Goal: Task Accomplishment & Management: Use online tool/utility

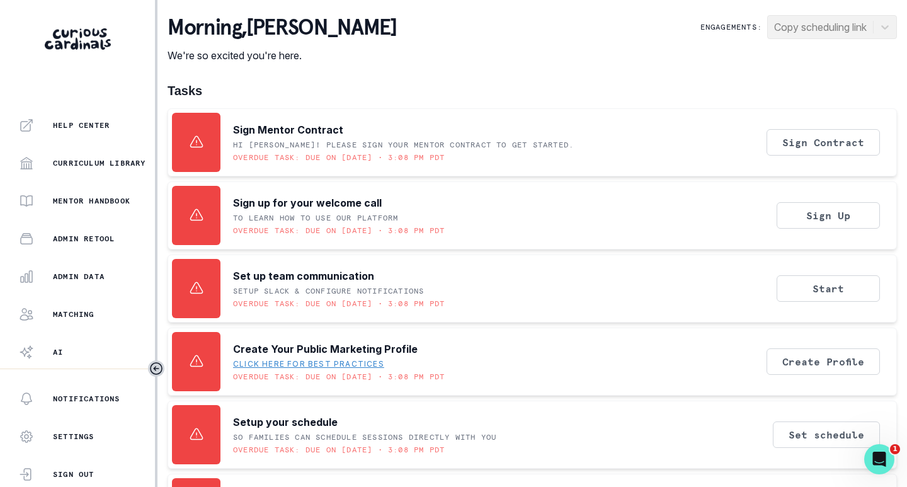
scroll to position [286, 0]
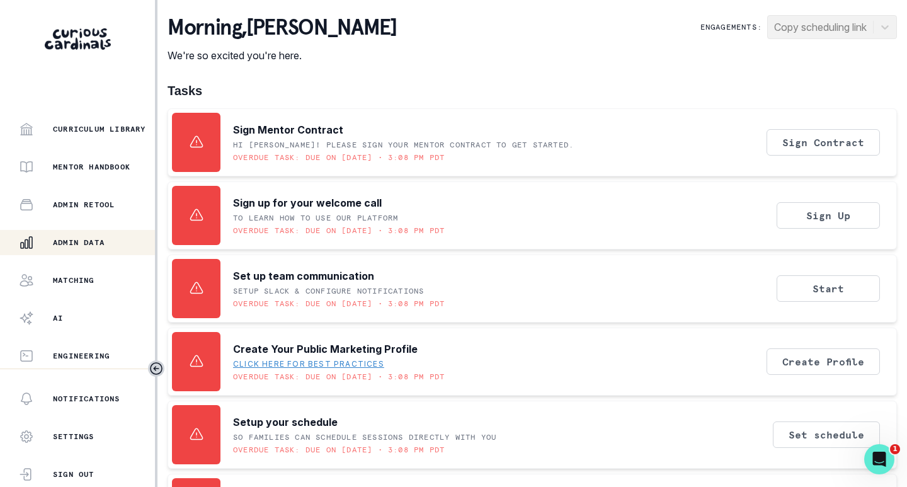
click at [73, 250] on div "Admin Data" at bounding box center [87, 242] width 136 height 15
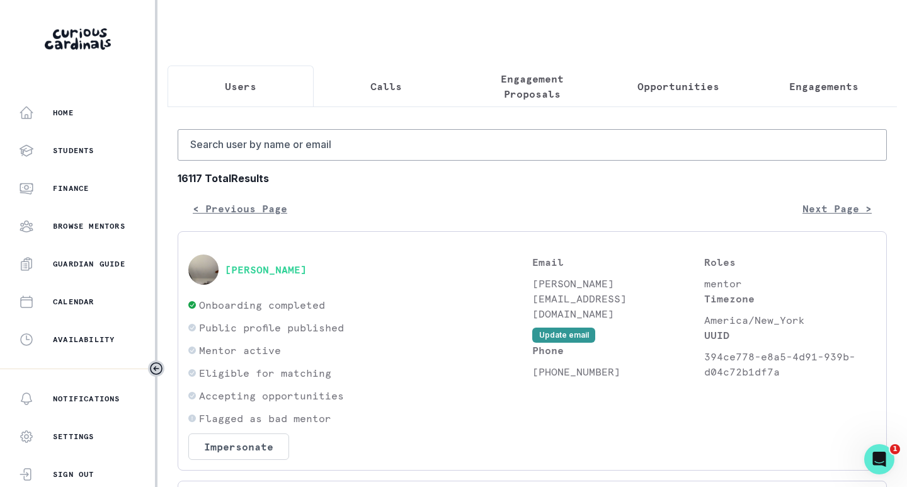
click at [818, 93] on p "Engagements" at bounding box center [823, 86] width 69 height 15
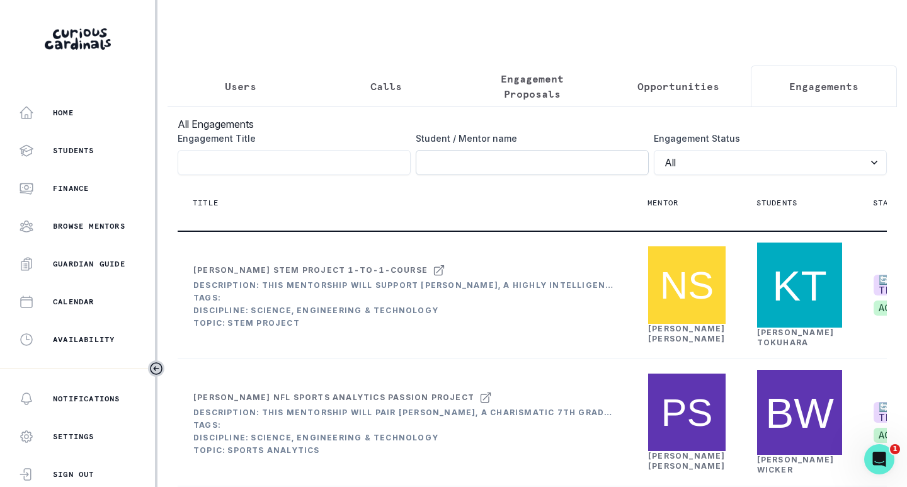
click at [534, 175] on input "Engagement Title" at bounding box center [532, 162] width 233 height 25
paste input "[PERSON_NAME]"
type input "[PERSON_NAME]"
click button "submit" at bounding box center [0, 0] width 0 height 0
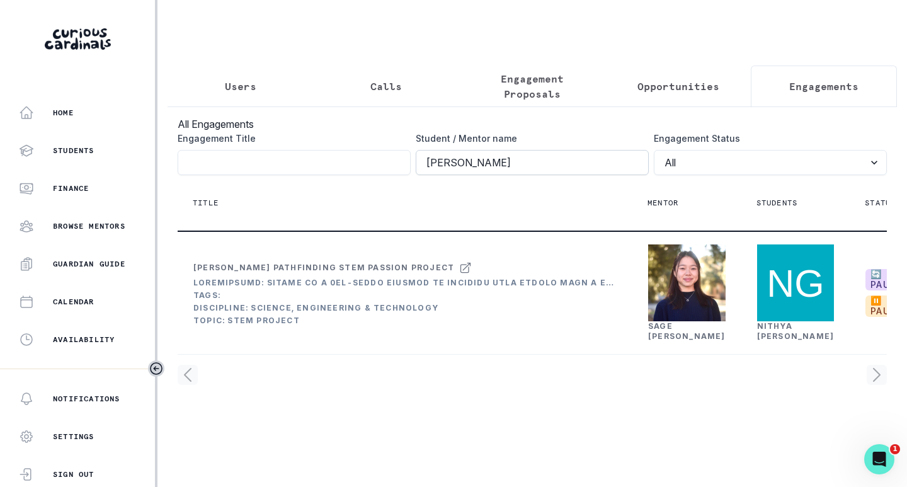
scroll to position [13, 0]
click at [243, 79] on p "Users" at bounding box center [241, 86] width 32 height 15
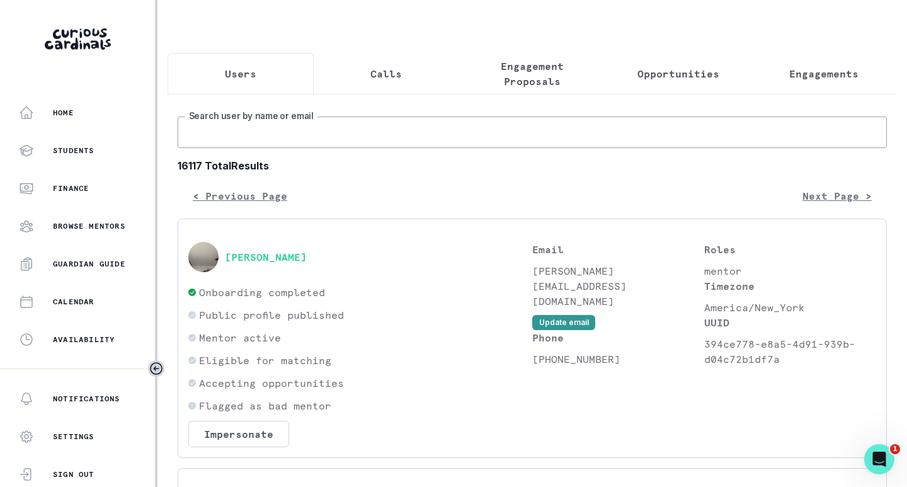
click at [241, 142] on input "Search user by name or email" at bounding box center [532, 133] width 709 height 32
type input "hayley"
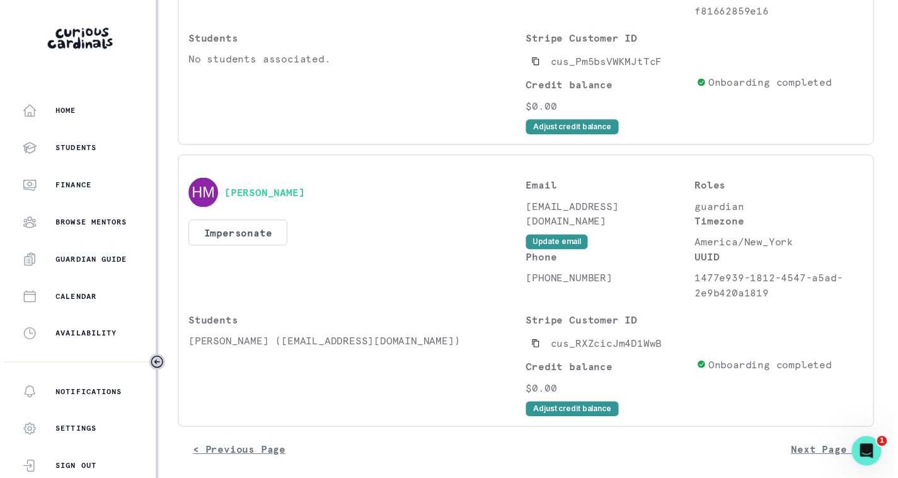
scroll to position [584, 0]
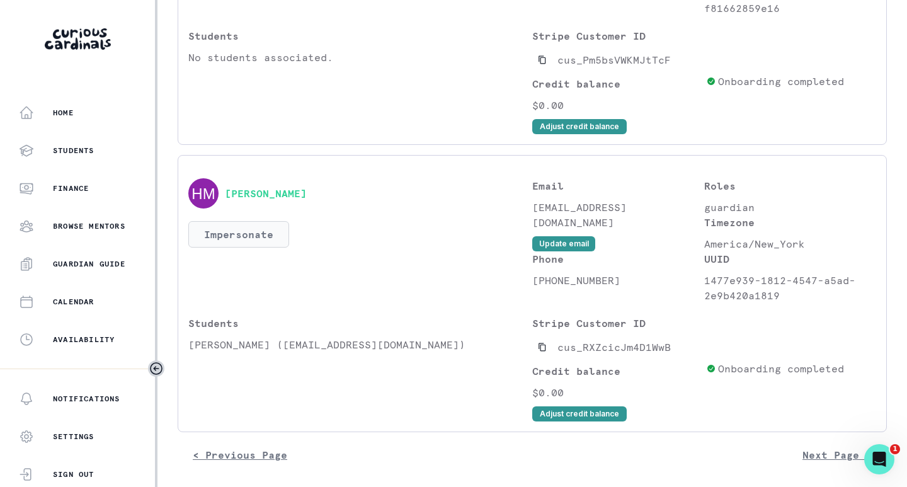
click at [236, 225] on button "Impersonate" at bounding box center [238, 234] width 101 height 26
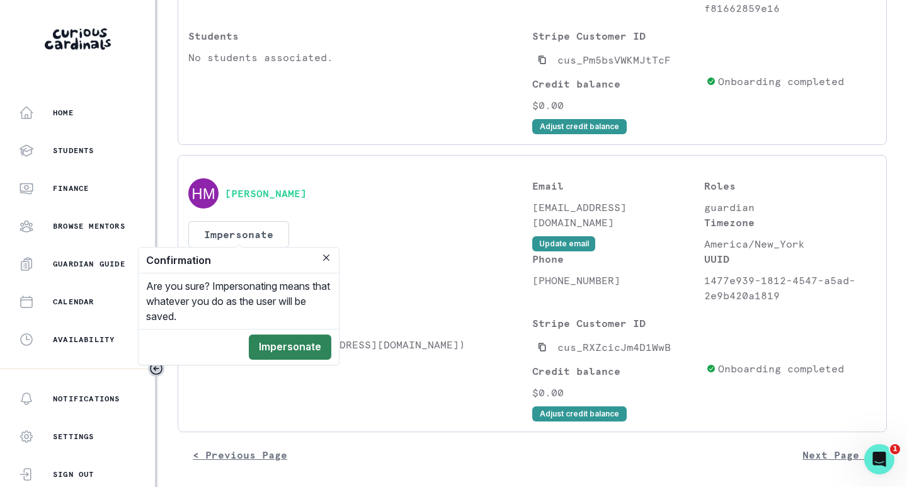
click at [282, 342] on button "Impersonate" at bounding box center [290, 347] width 83 height 25
